Goal: Information Seeking & Learning: Learn about a topic

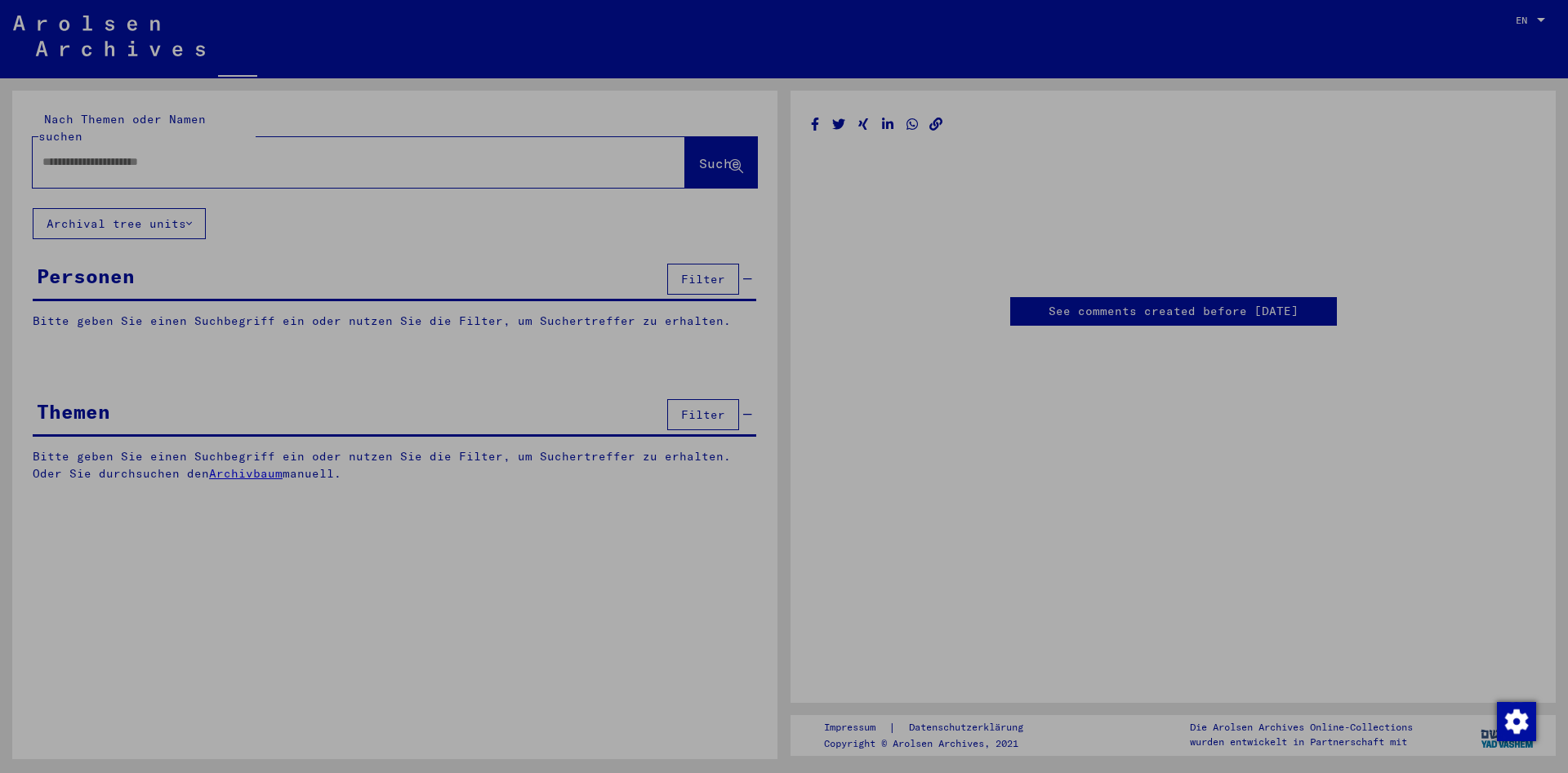
type input "*******"
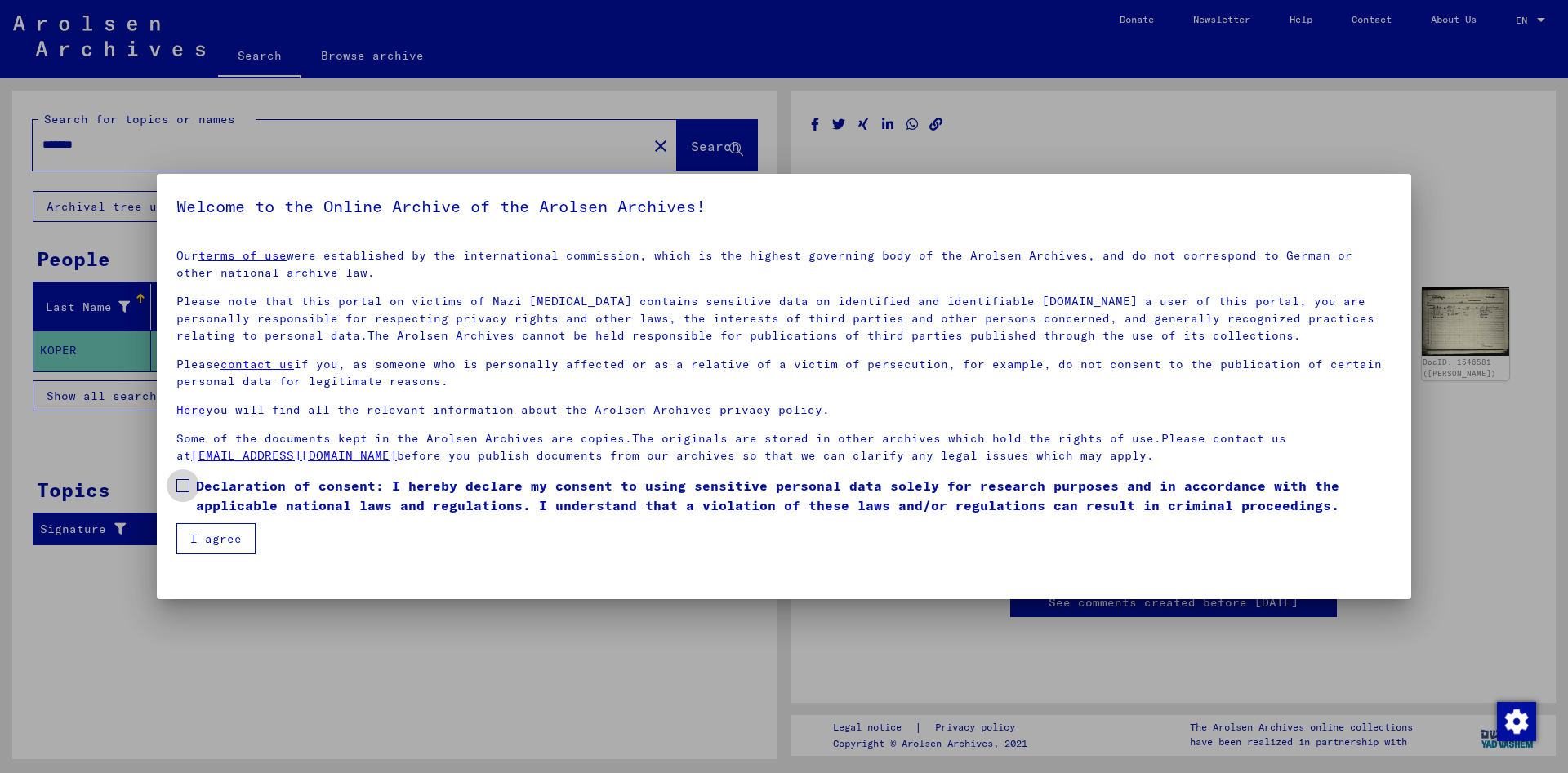
click at [183, 488] on span at bounding box center [184, 486] width 13 height 13
click at [212, 543] on button "I agree" at bounding box center [216, 539] width 79 height 31
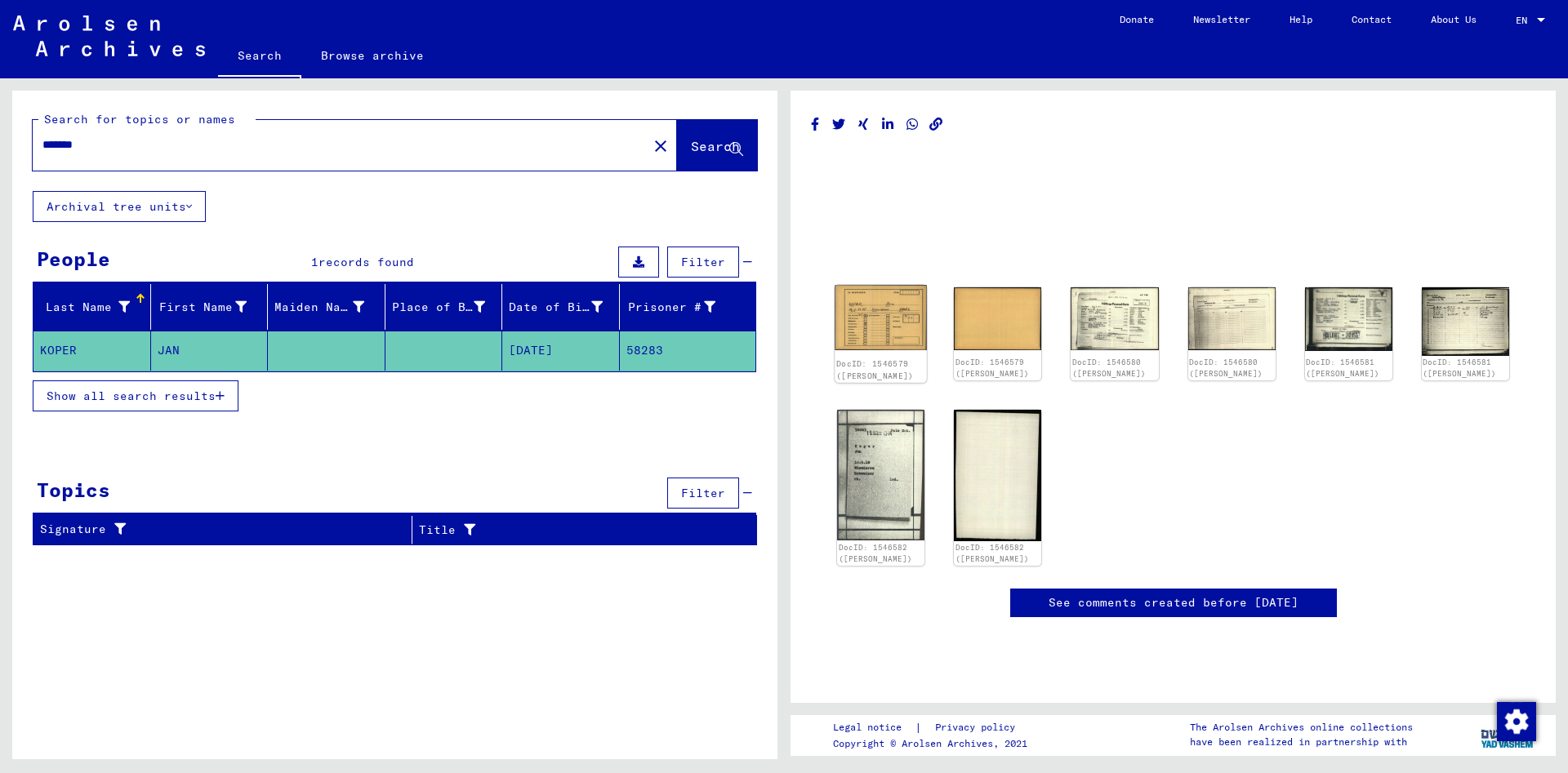
click at [895, 308] on img at bounding box center [881, 318] width 92 height 65
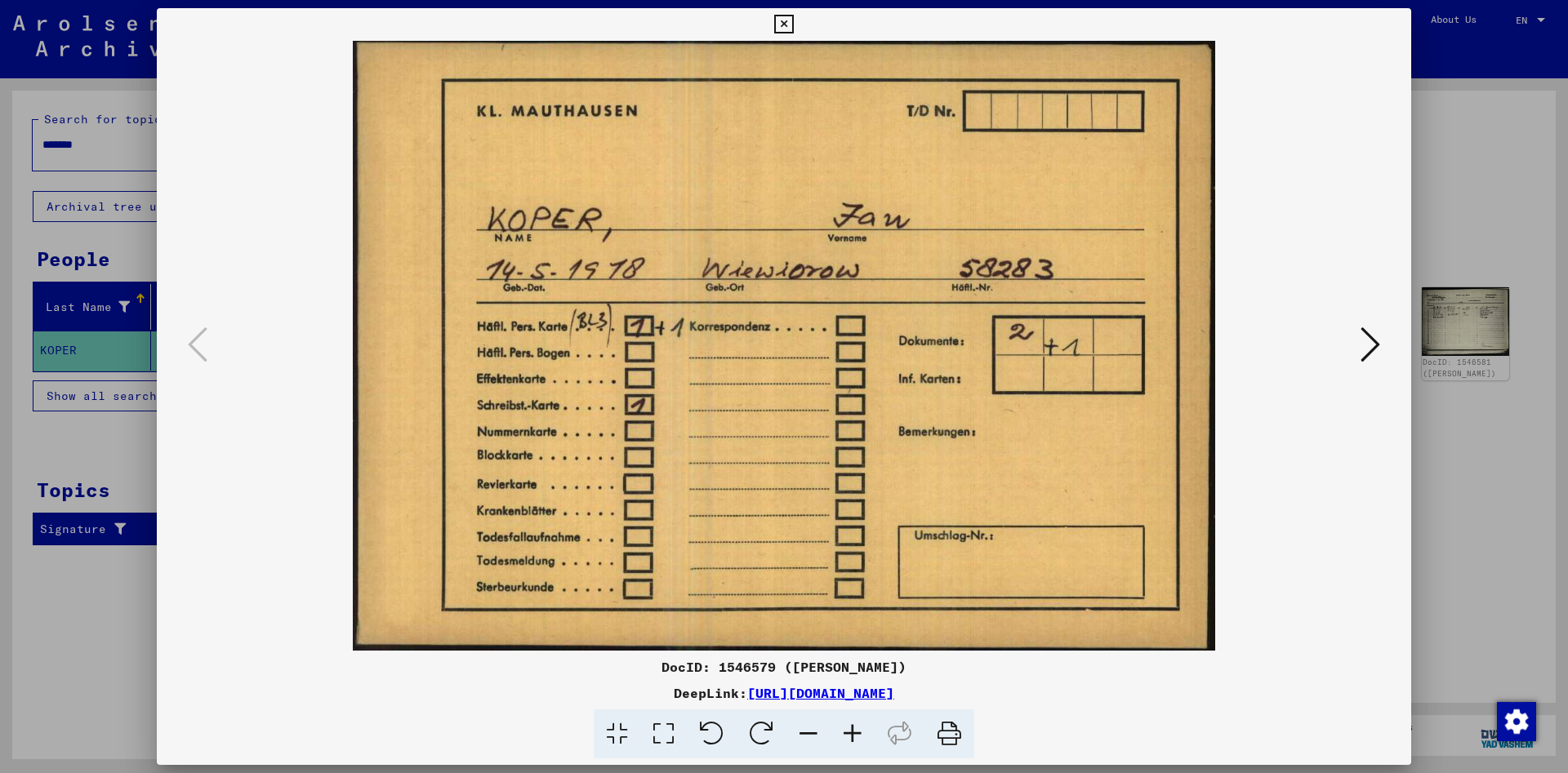
click at [1376, 350] on icon at bounding box center [1370, 344] width 19 height 39
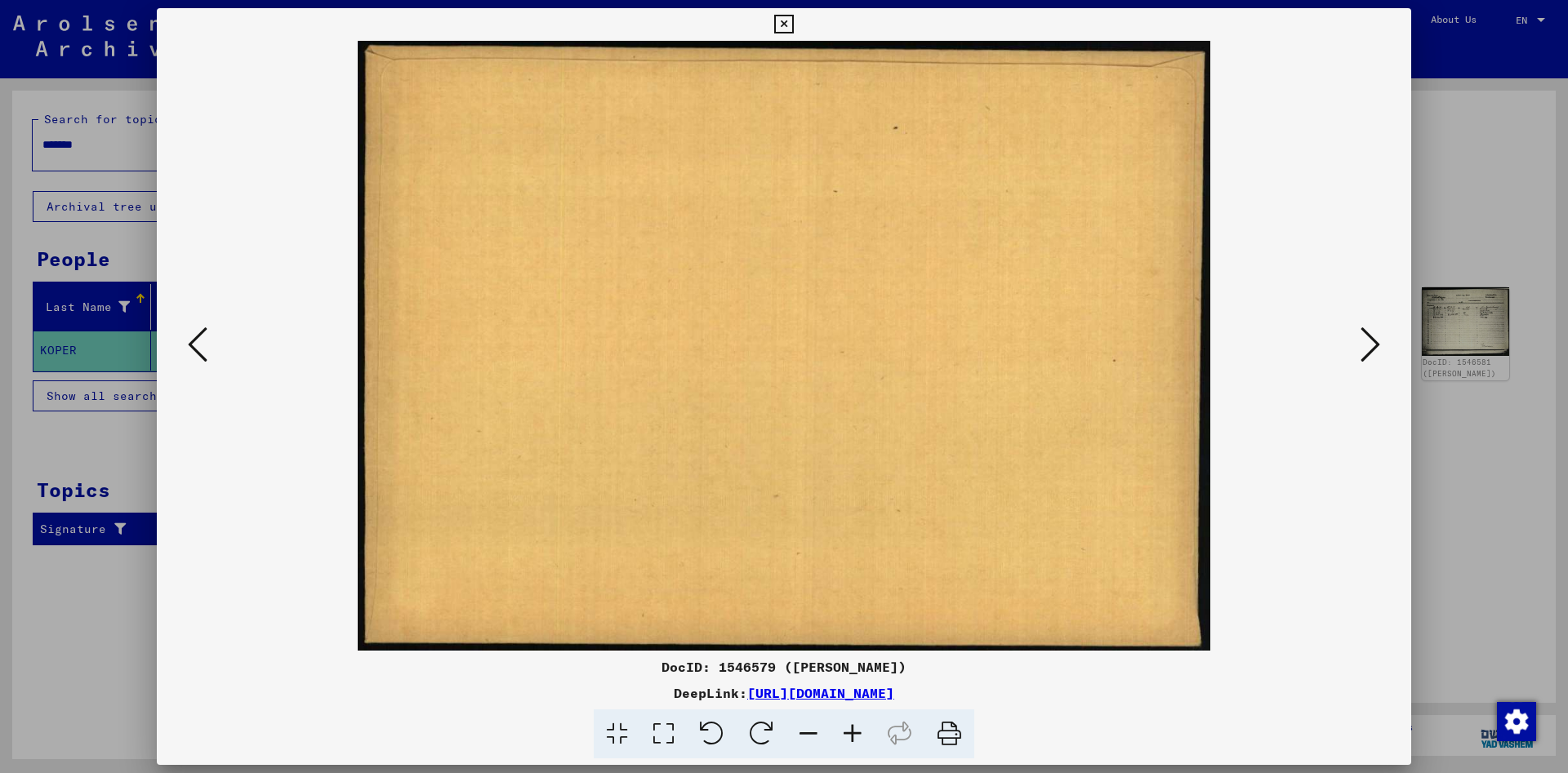
click at [1376, 350] on icon at bounding box center [1370, 344] width 19 height 39
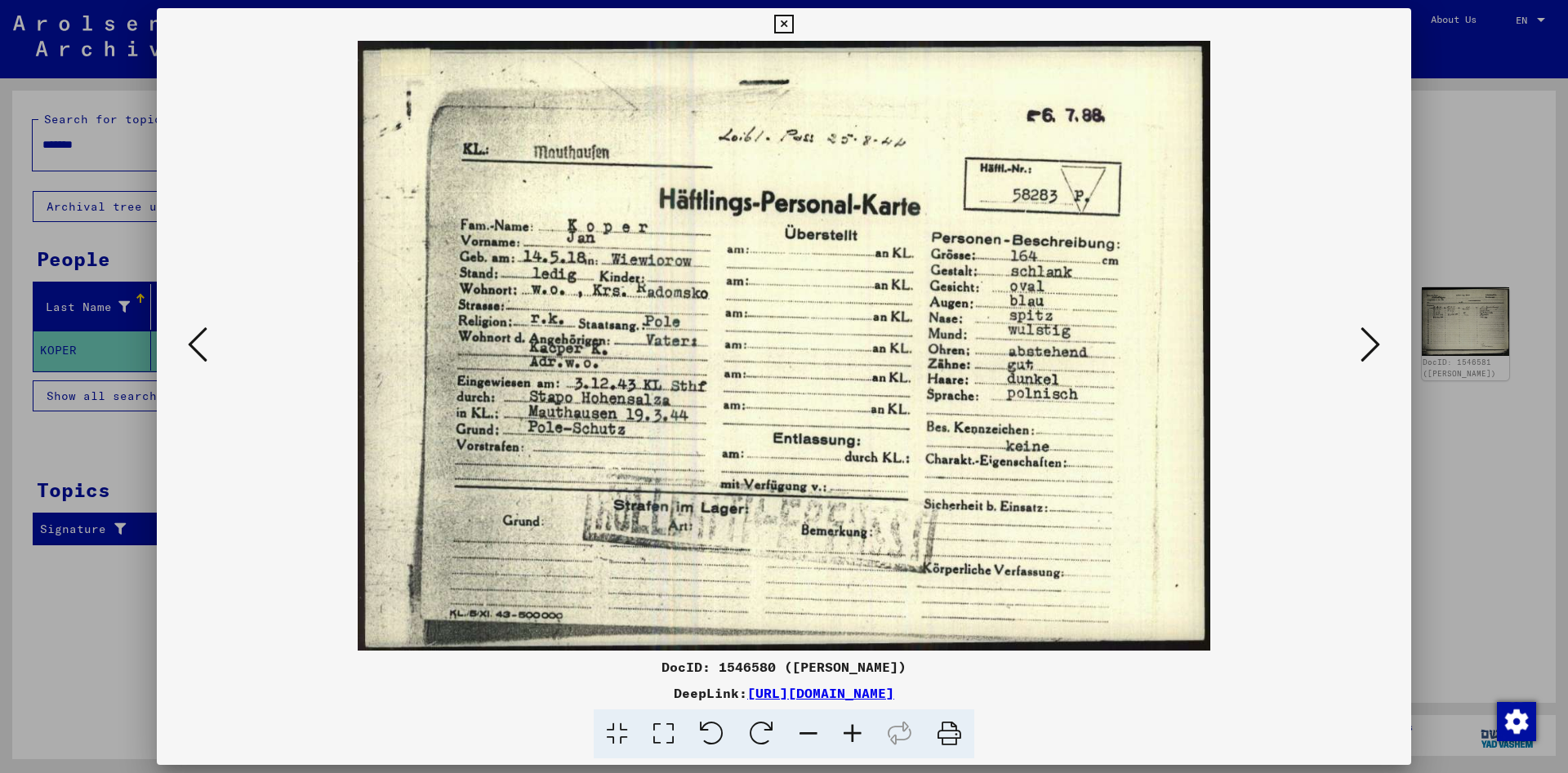
click at [1376, 350] on icon at bounding box center [1370, 344] width 19 height 39
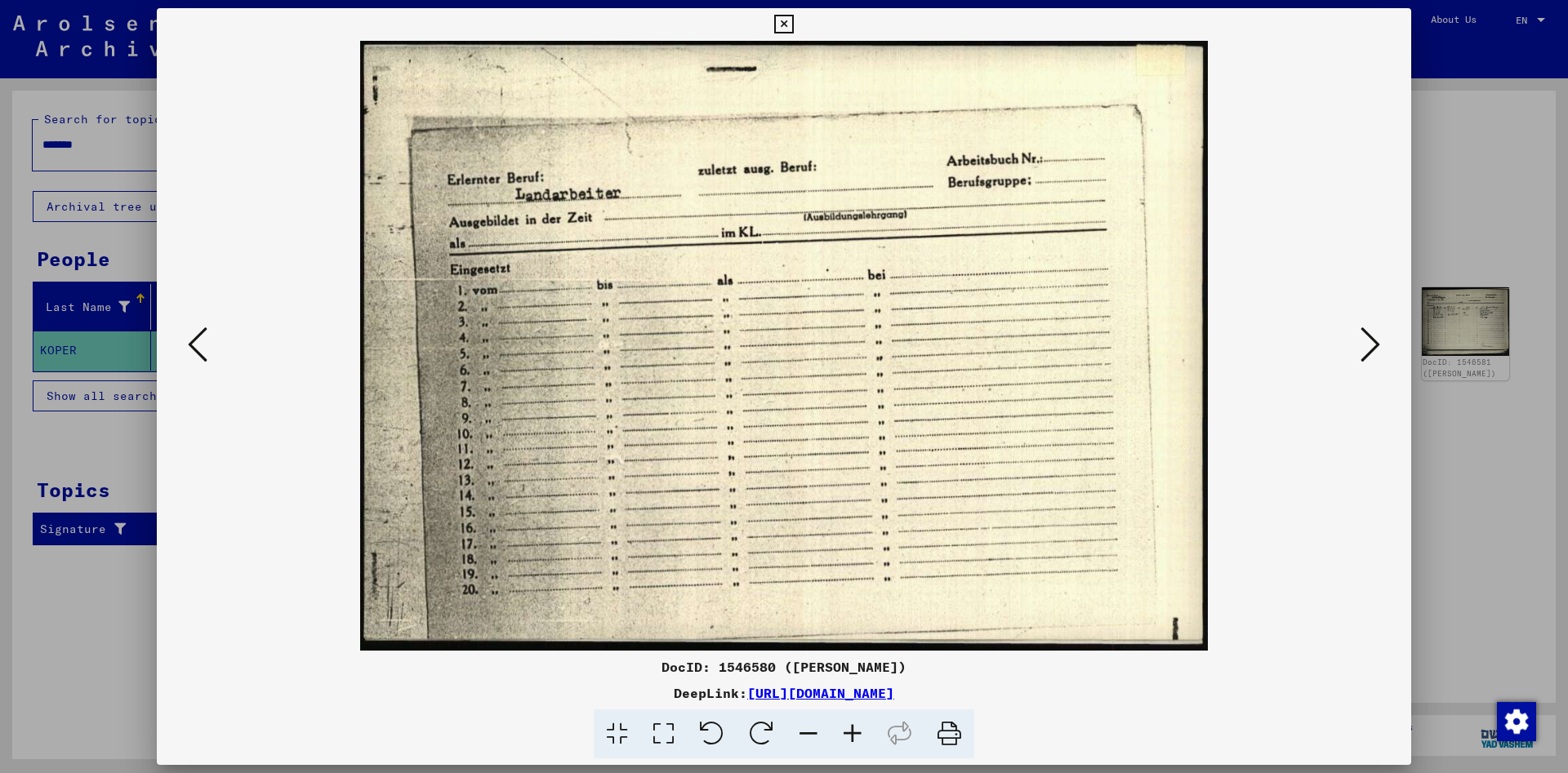
click at [1375, 344] on icon at bounding box center [1370, 344] width 19 height 39
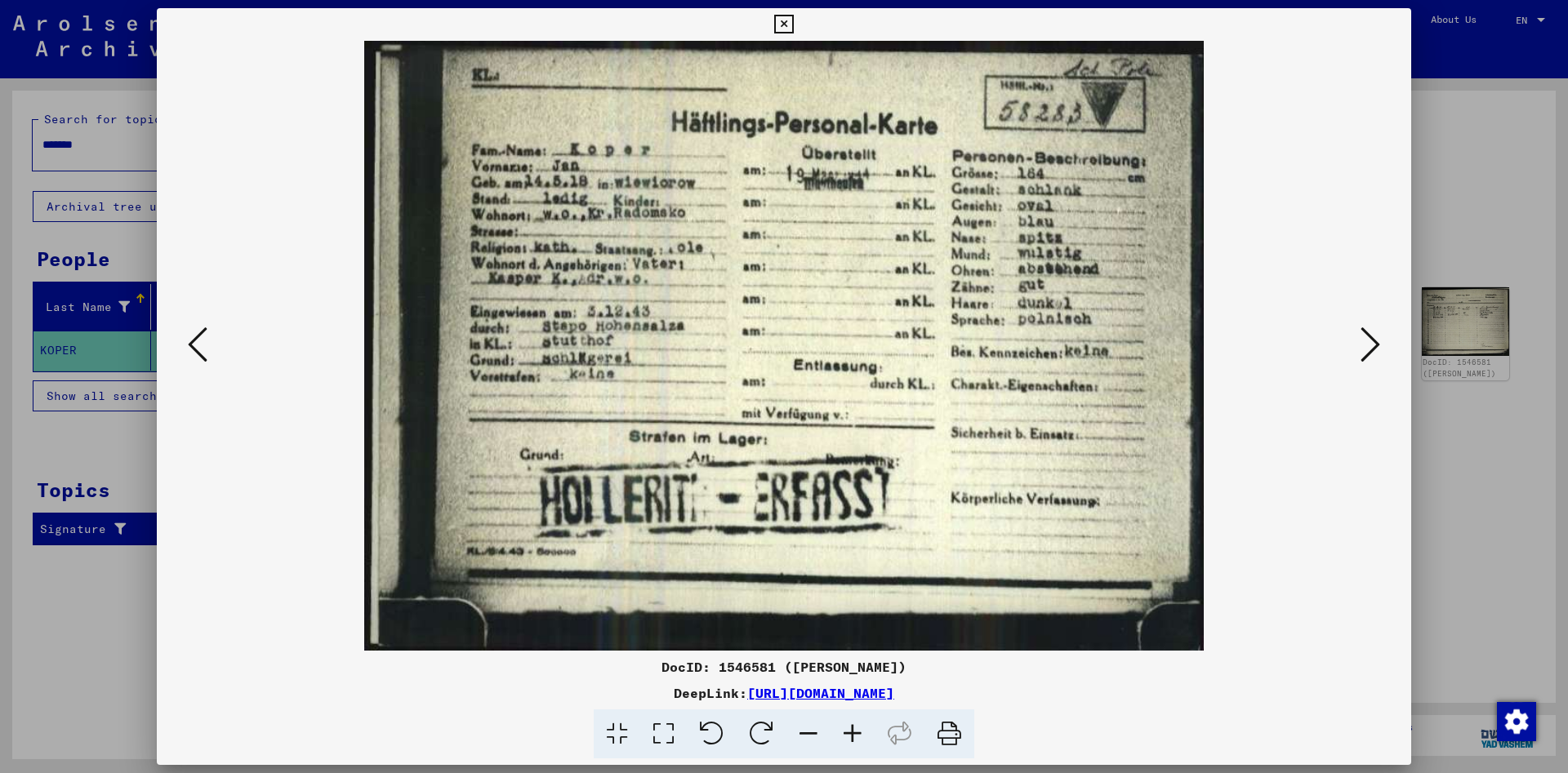
click at [1375, 344] on icon at bounding box center [1370, 344] width 19 height 39
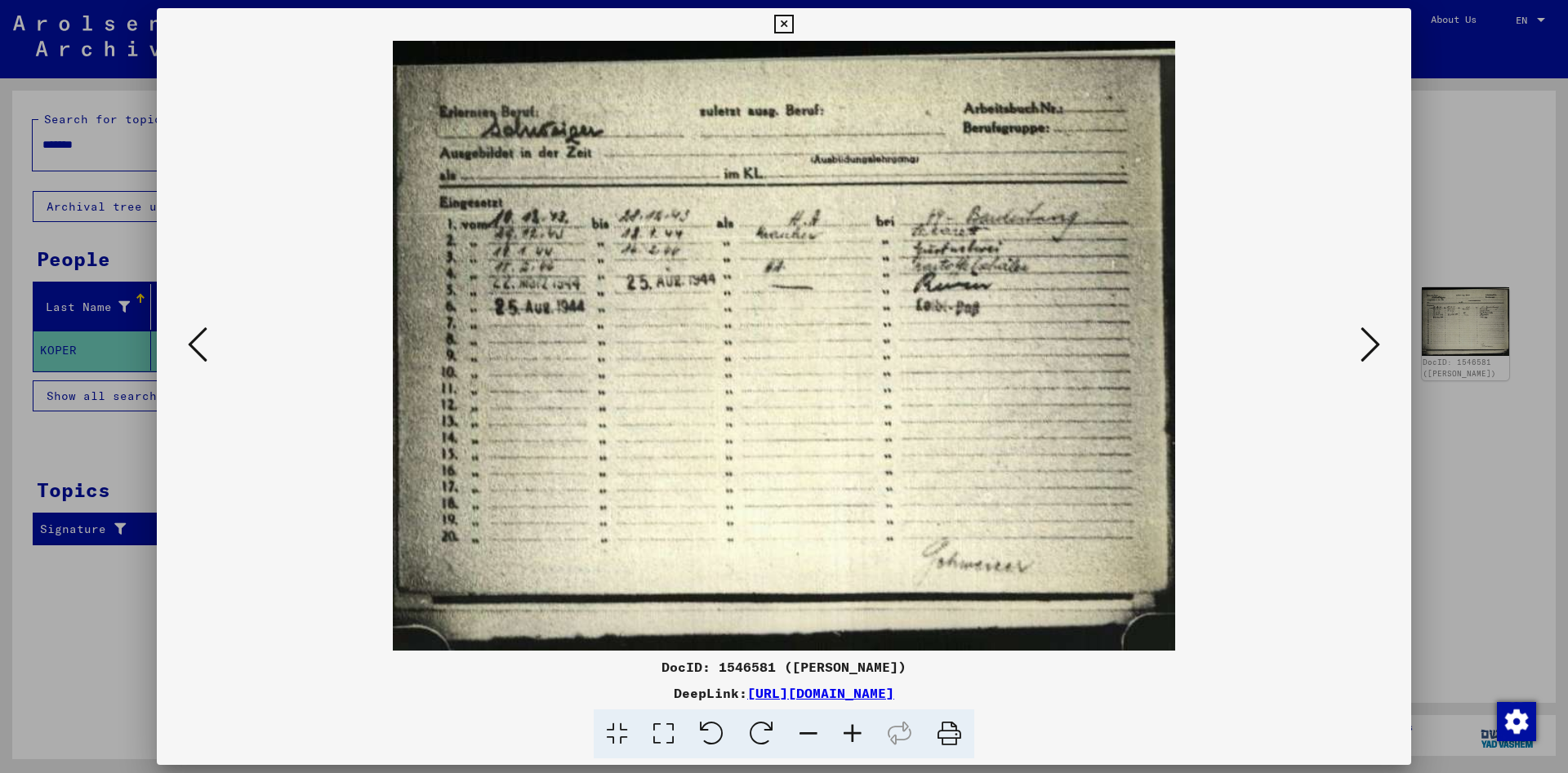
click at [1375, 344] on icon at bounding box center [1370, 344] width 19 height 39
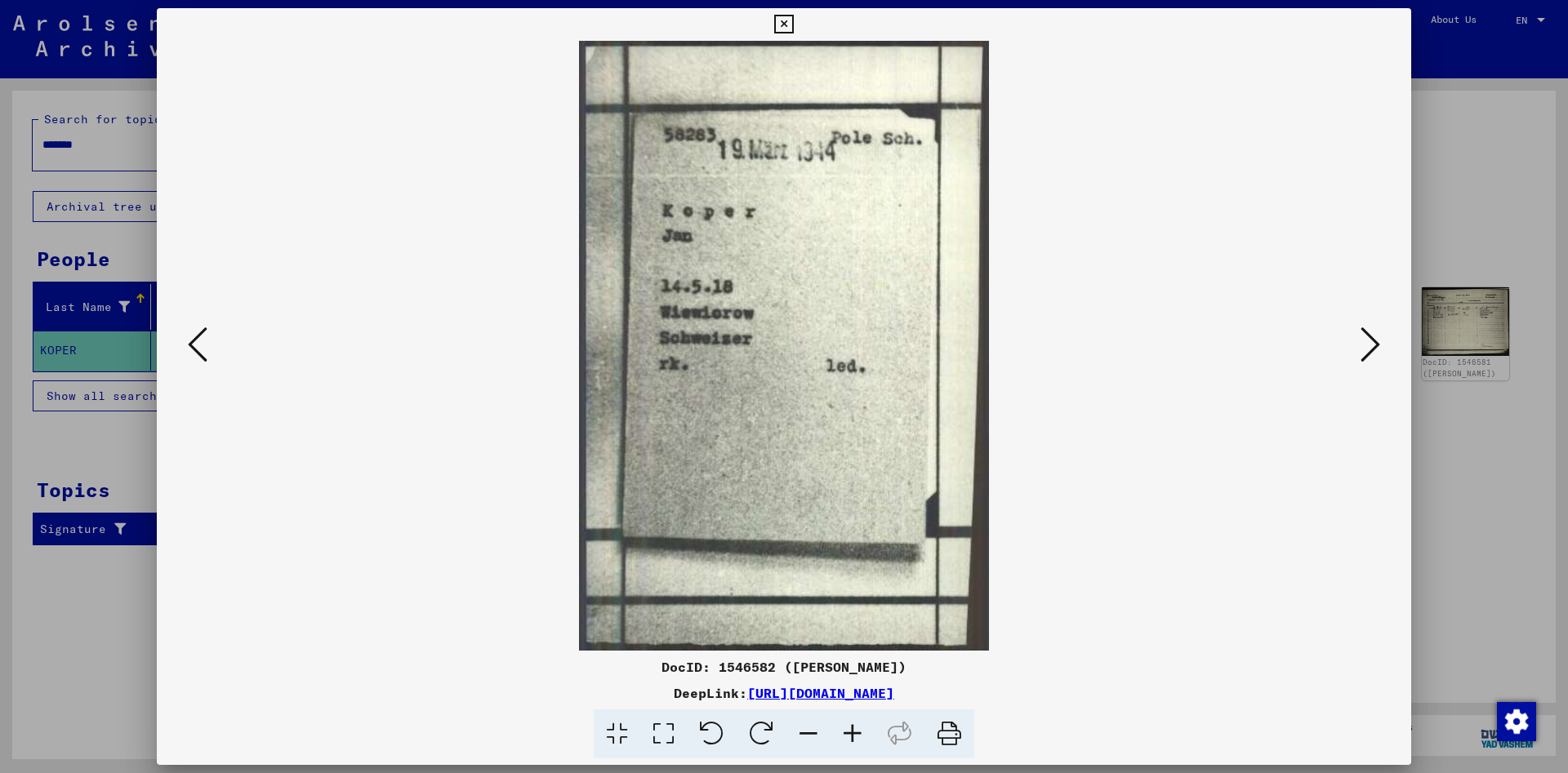
click at [1375, 344] on icon at bounding box center [1370, 344] width 19 height 39
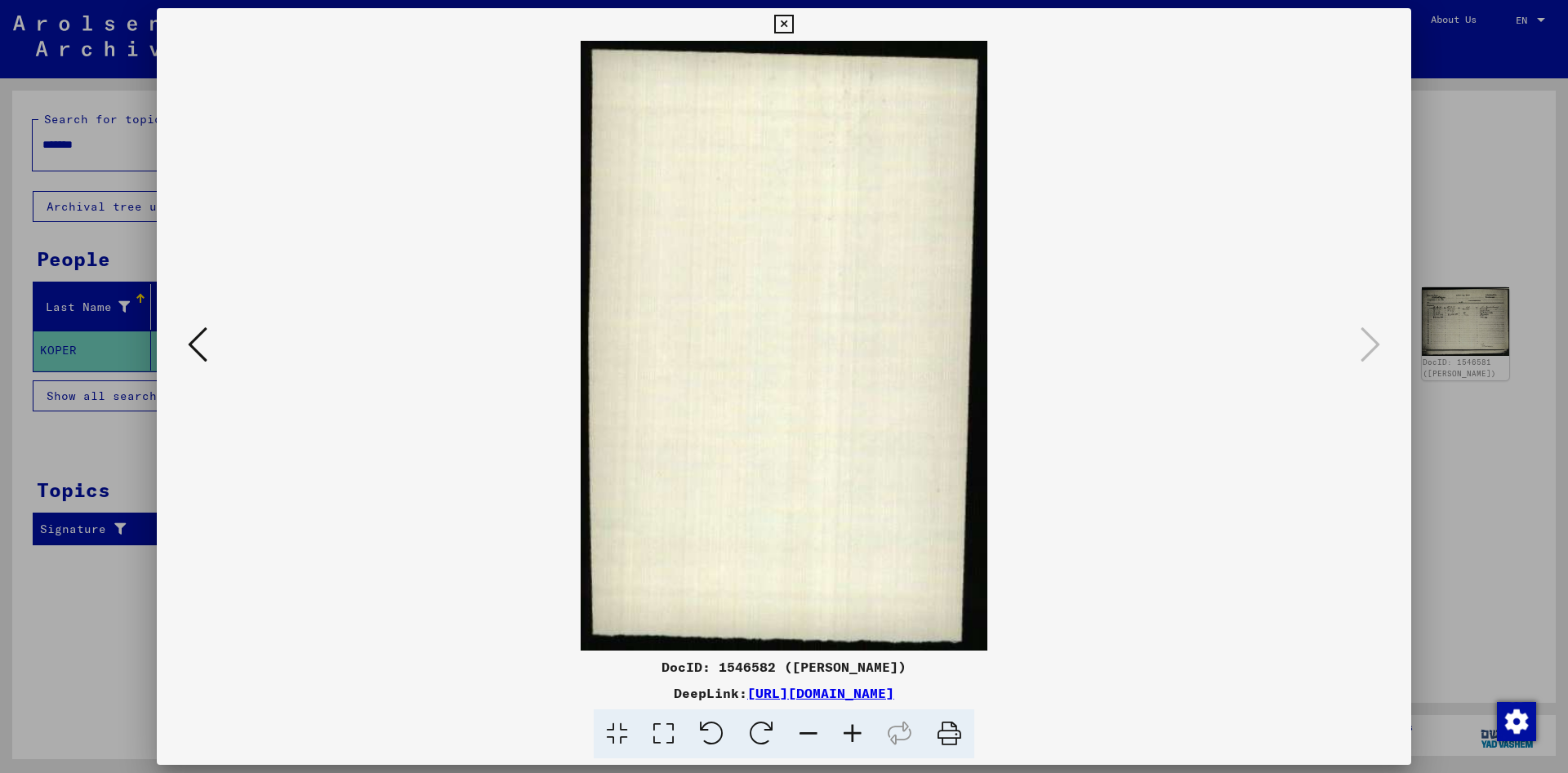
click at [794, 16] on icon at bounding box center [784, 24] width 19 height 19
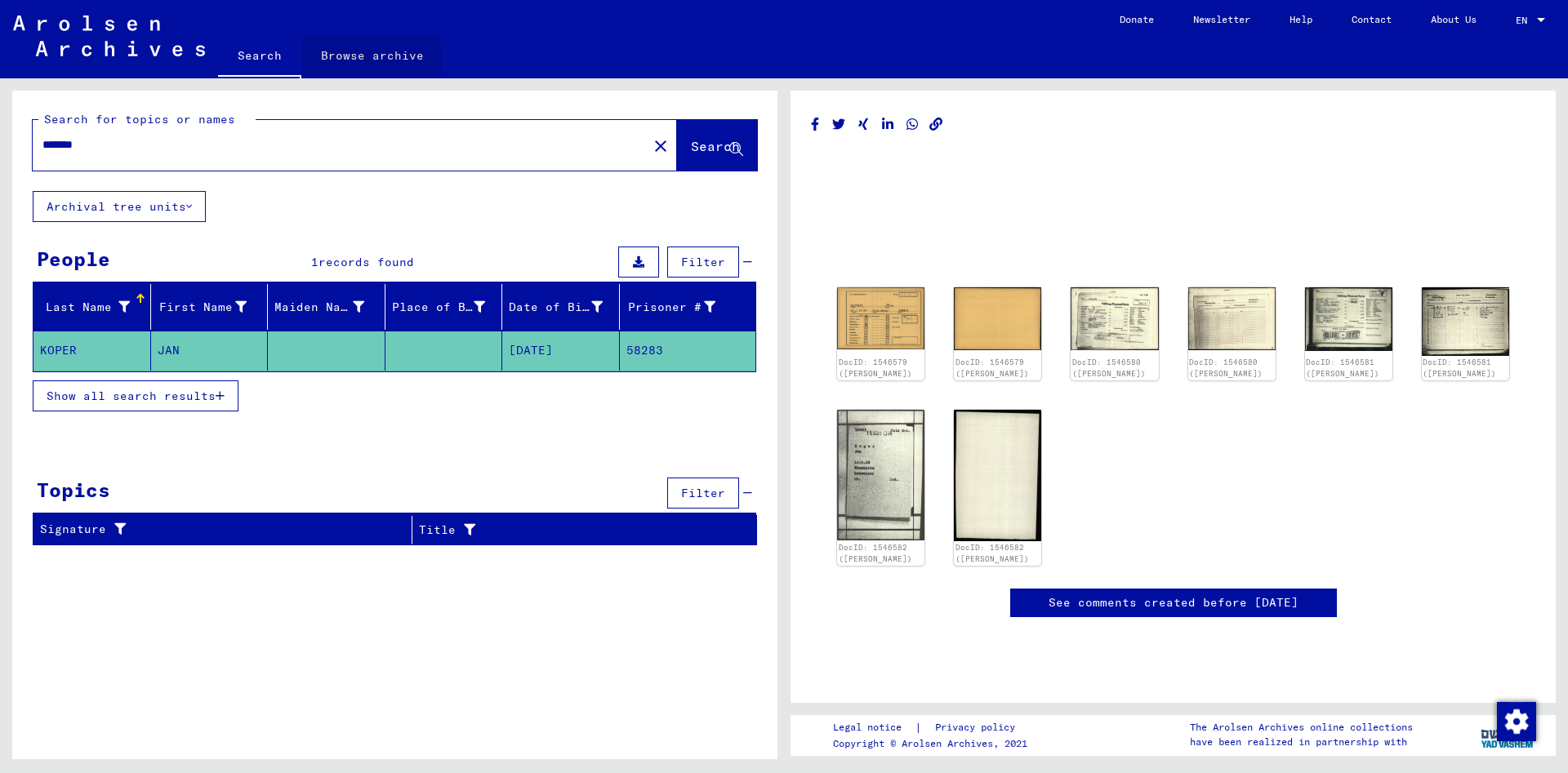
click at [346, 60] on link "Browse archive" at bounding box center [373, 55] width 142 height 39
